Goal: Navigation & Orientation: Find specific page/section

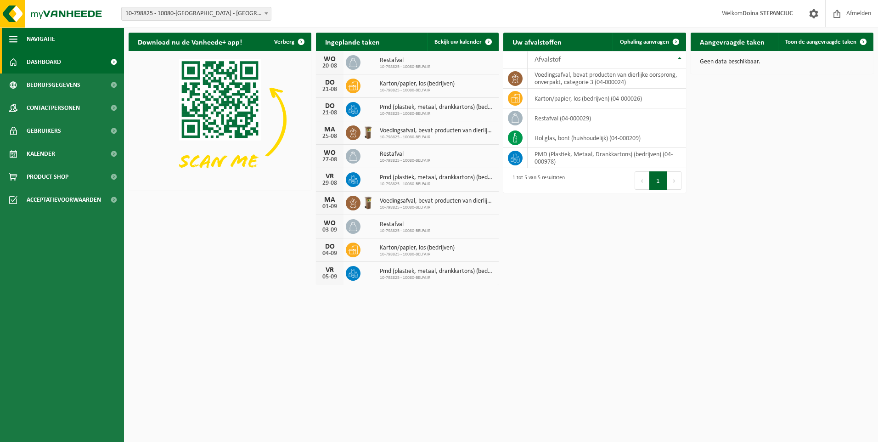
click at [6, 37] on button "Navigatie" at bounding box center [62, 39] width 124 height 23
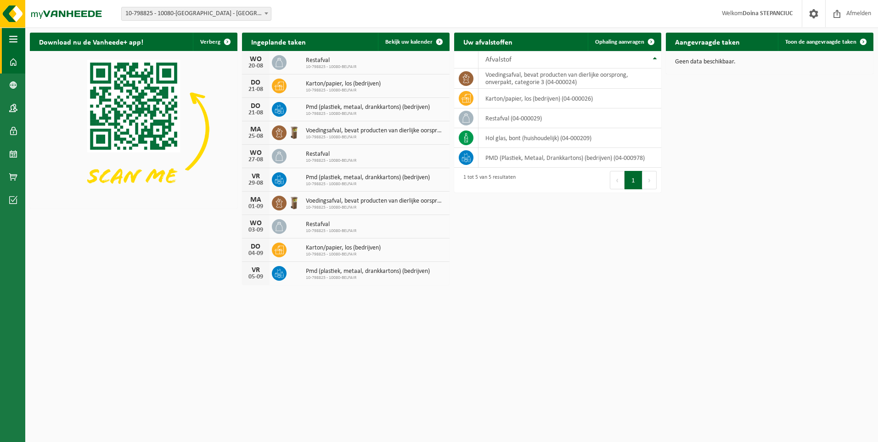
click at [12, 38] on span "button" at bounding box center [13, 39] width 8 height 23
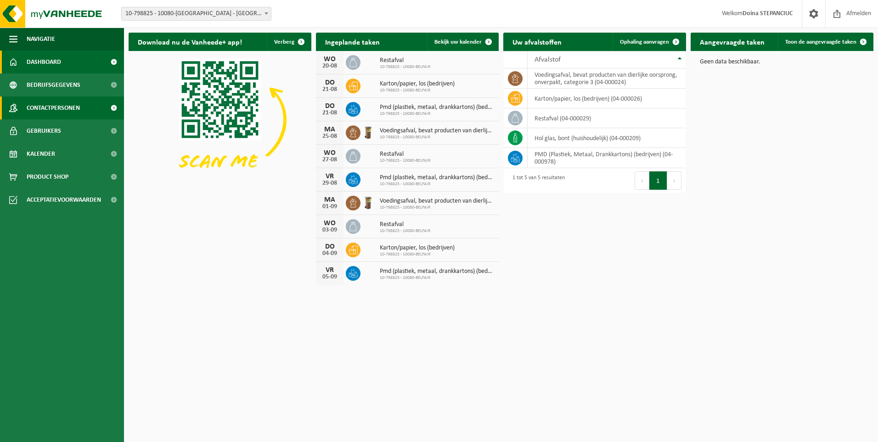
click at [116, 112] on span at bounding box center [113, 107] width 21 height 23
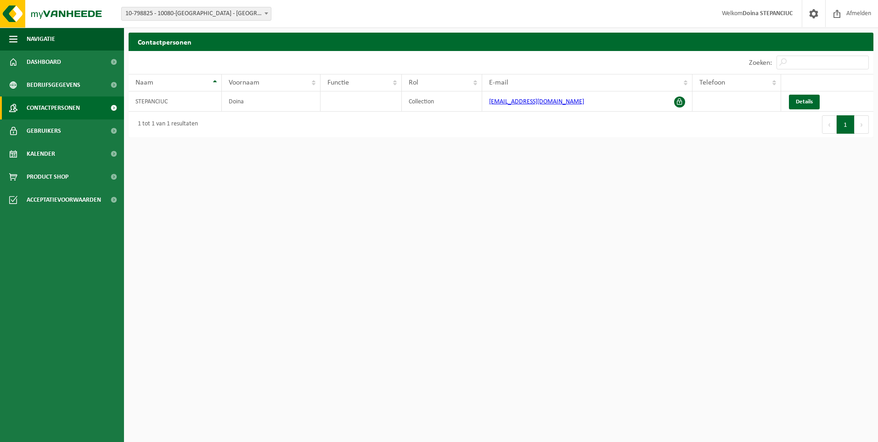
click at [844, 123] on button "1" at bounding box center [845, 124] width 18 height 18
click at [167, 124] on div "1 tot 1 van 1 resultaten" at bounding box center [165, 124] width 65 height 17
click at [166, 140] on div "Contactpersonen Even geduld. Door de grote hoeveelheid gegevens duurt het laden…" at bounding box center [501, 87] width 754 height 109
click at [215, 135] on div "1 tot 1 van 1 resultaten" at bounding box center [315, 125] width 372 height 26
click at [203, 107] on td "STEPANCIUC" at bounding box center [175, 101] width 93 height 20
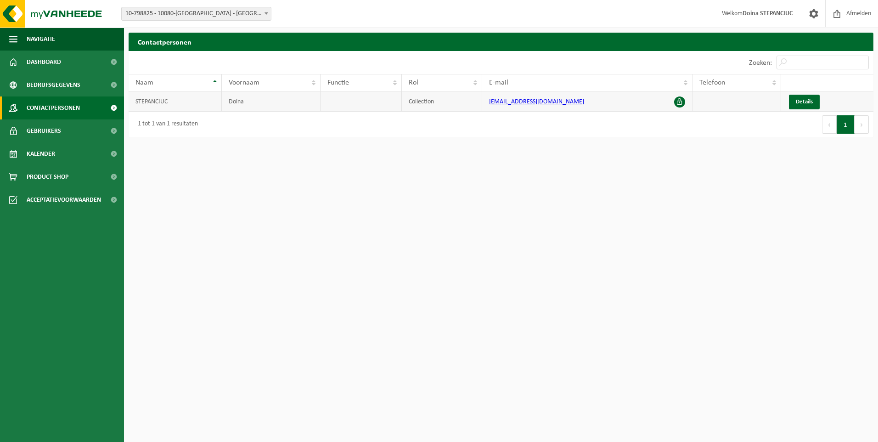
click at [241, 98] on td "Doina" at bounding box center [271, 101] width 99 height 20
drag, startPoint x: 442, startPoint y: 100, endPoint x: 498, endPoint y: 105, distance: 56.2
click at [443, 100] on td "Collection" at bounding box center [442, 101] width 80 height 20
drag, startPoint x: 433, startPoint y: 95, endPoint x: 619, endPoint y: 108, distance: 185.9
click at [440, 97] on td "Collection" at bounding box center [442, 101] width 80 height 20
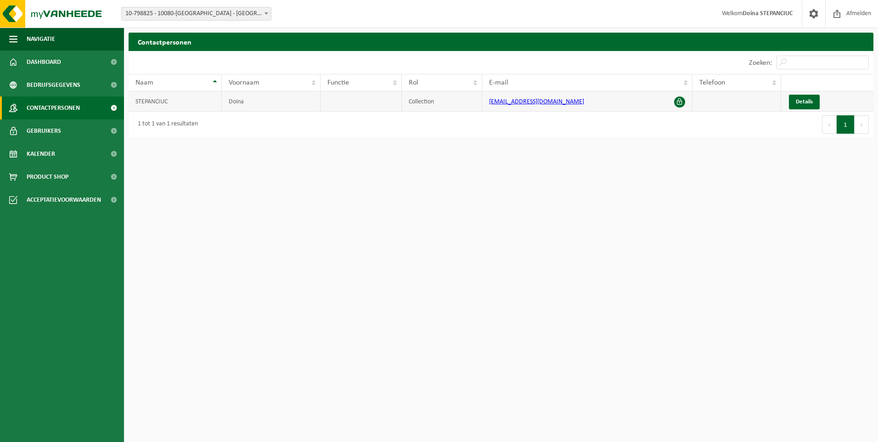
click at [680, 103] on span at bounding box center [679, 101] width 11 height 11
click at [682, 128] on div "Eerste Vorige 1 Volgende Laatste" at bounding box center [687, 125] width 372 height 26
click at [39, 51] on span "Dashboard" at bounding box center [44, 61] width 34 height 23
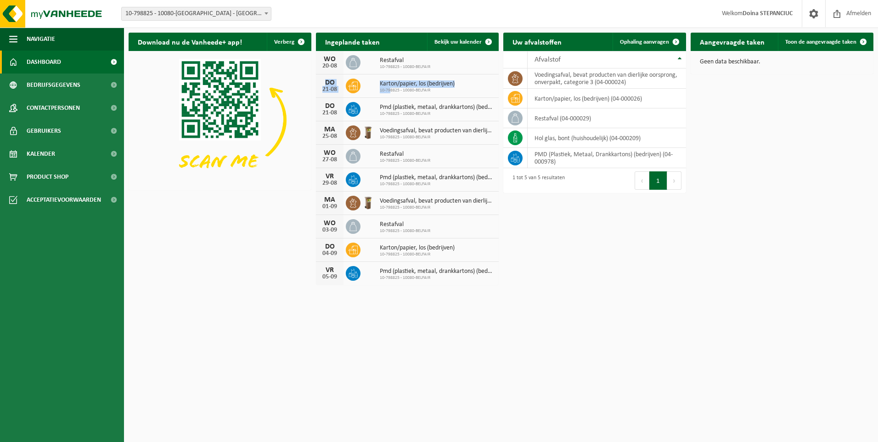
drag, startPoint x: 391, startPoint y: 88, endPoint x: 459, endPoint y: 77, distance: 68.4
click at [450, 74] on div "[DATE] Karton/papier, los (bedrijven) 10-798825 - 10080-BELFAIR" at bounding box center [407, 85] width 183 height 23
drag, startPoint x: 454, startPoint y: 89, endPoint x: 404, endPoint y: 85, distance: 49.3
click at [404, 85] on div "Karton/papier, los (bedrijven) 10-798825 - 10080-BELFAIR" at bounding box center [414, 86] width 79 height 14
drag, startPoint x: 404, startPoint y: 85, endPoint x: 376, endPoint y: 89, distance: 28.7
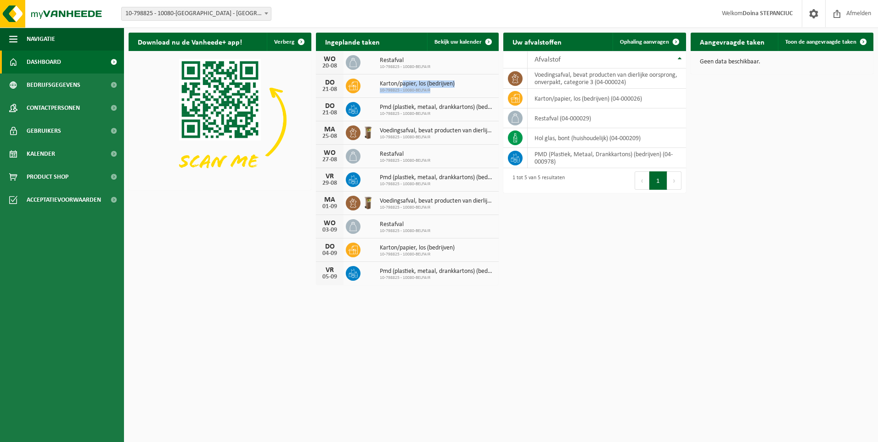
click at [376, 89] on div "Karton/papier, los (bedrijven) 10-798825 - 10080-BELFAIR" at bounding box center [414, 86] width 79 height 14
